Goal: Find specific page/section: Find specific page/section

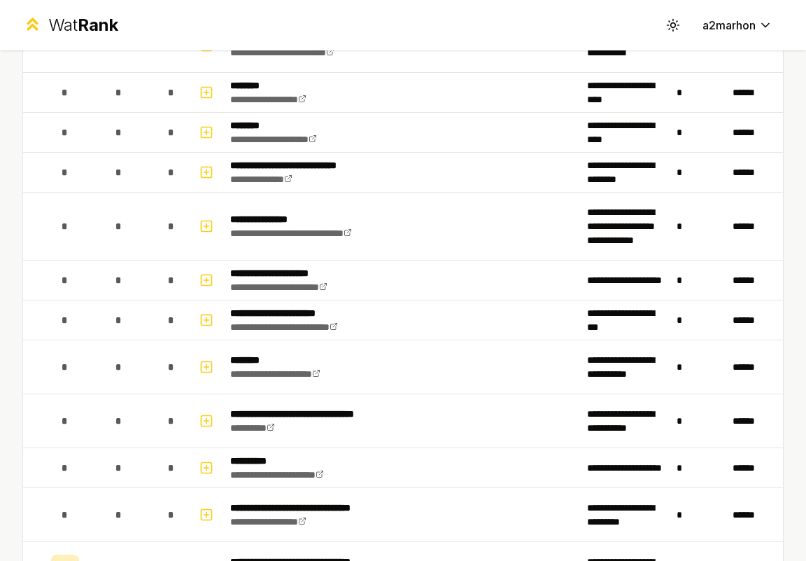
scroll to position [97, 0]
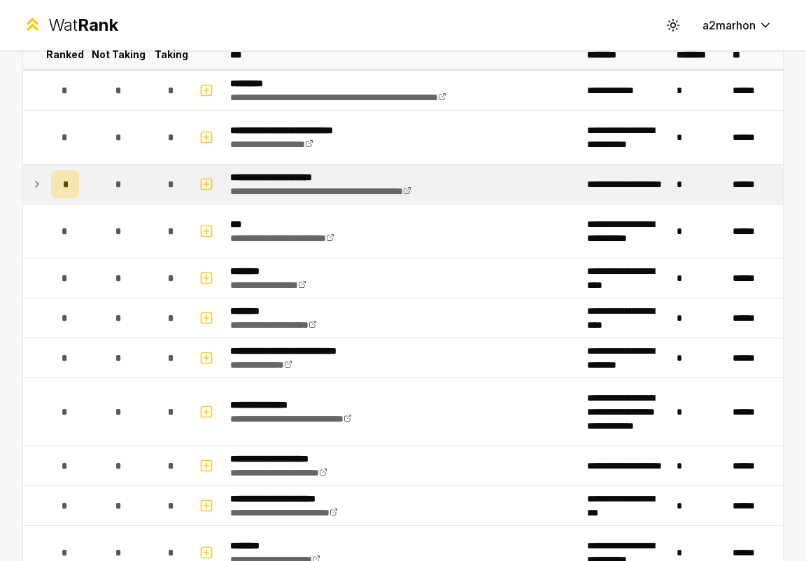
click at [36, 176] on icon at bounding box center [37, 184] width 11 height 17
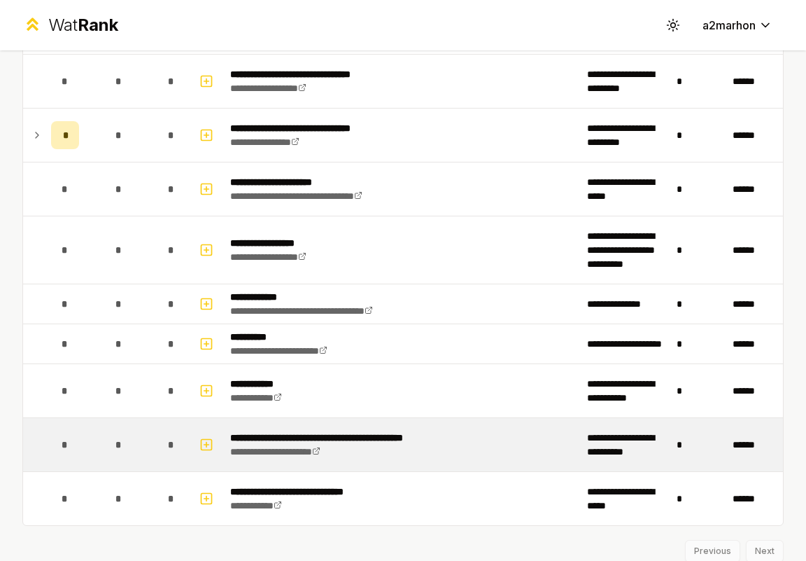
scroll to position [728, 0]
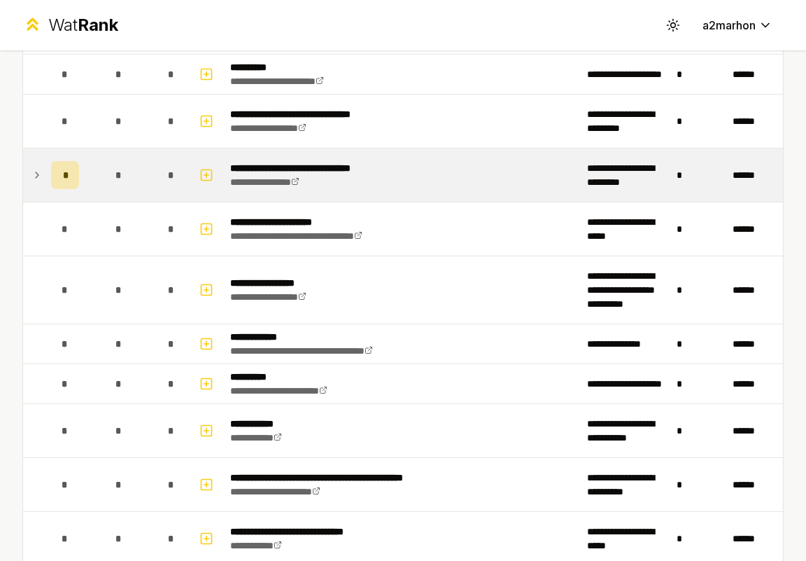
click at [40, 176] on icon at bounding box center [37, 175] width 11 height 17
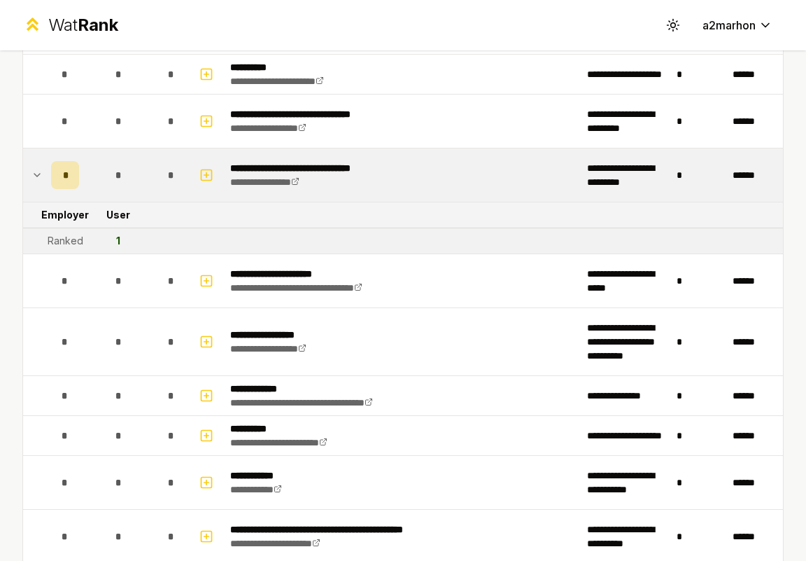
click at [40, 176] on icon at bounding box center [37, 175] width 11 height 17
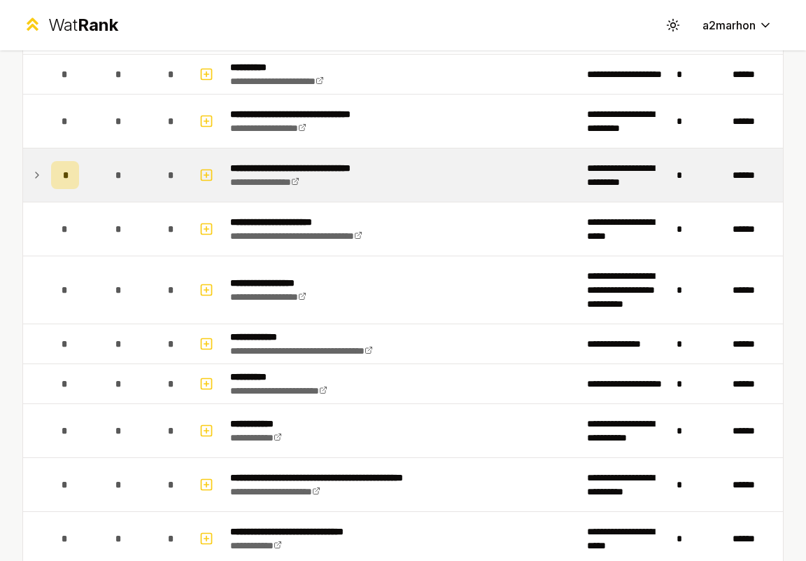
click at [40, 176] on icon at bounding box center [37, 175] width 11 height 17
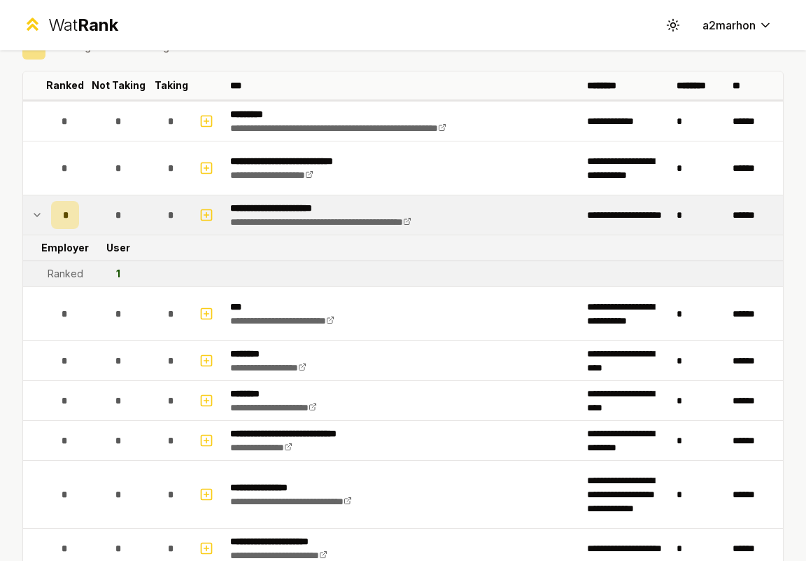
scroll to position [60, 0]
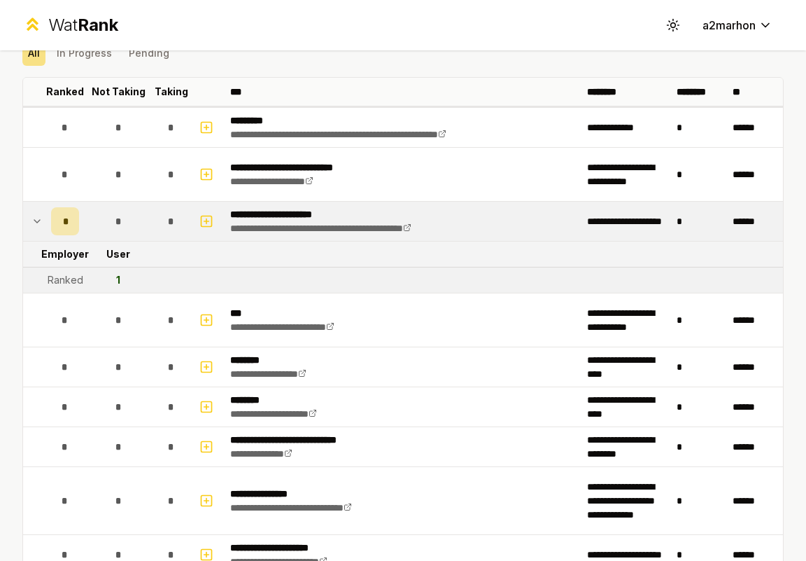
click at [359, 242] on tr "Employer User" at bounding box center [403, 255] width 760 height 26
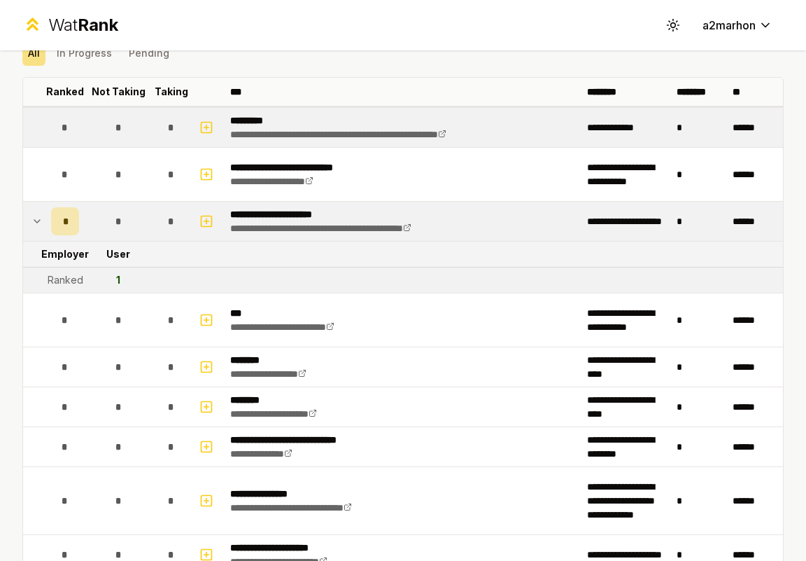
scroll to position [0, 0]
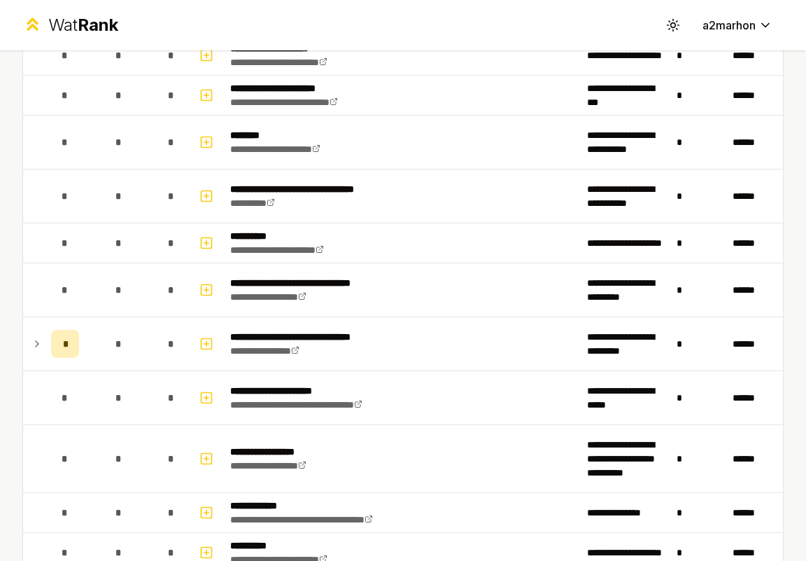
scroll to position [768, 0]
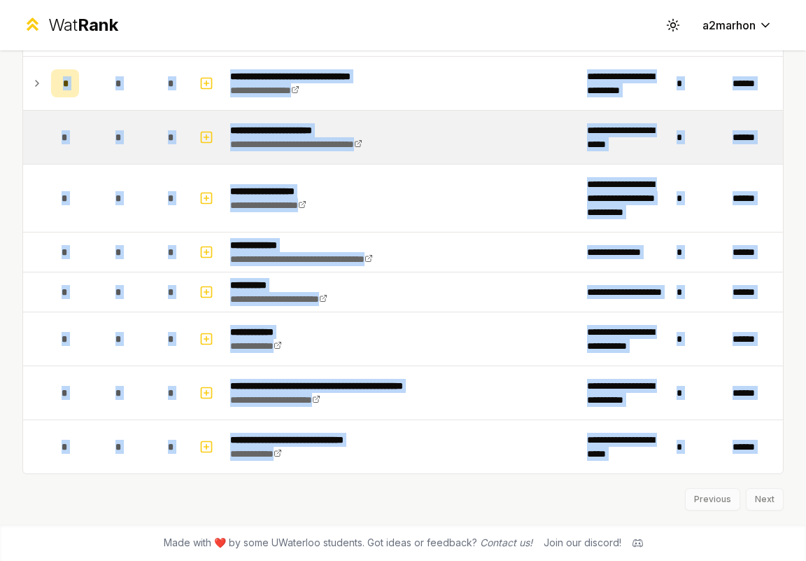
click at [782, 124] on td "******" at bounding box center [755, 137] width 56 height 53
